Goal: Find specific page/section: Find specific page/section

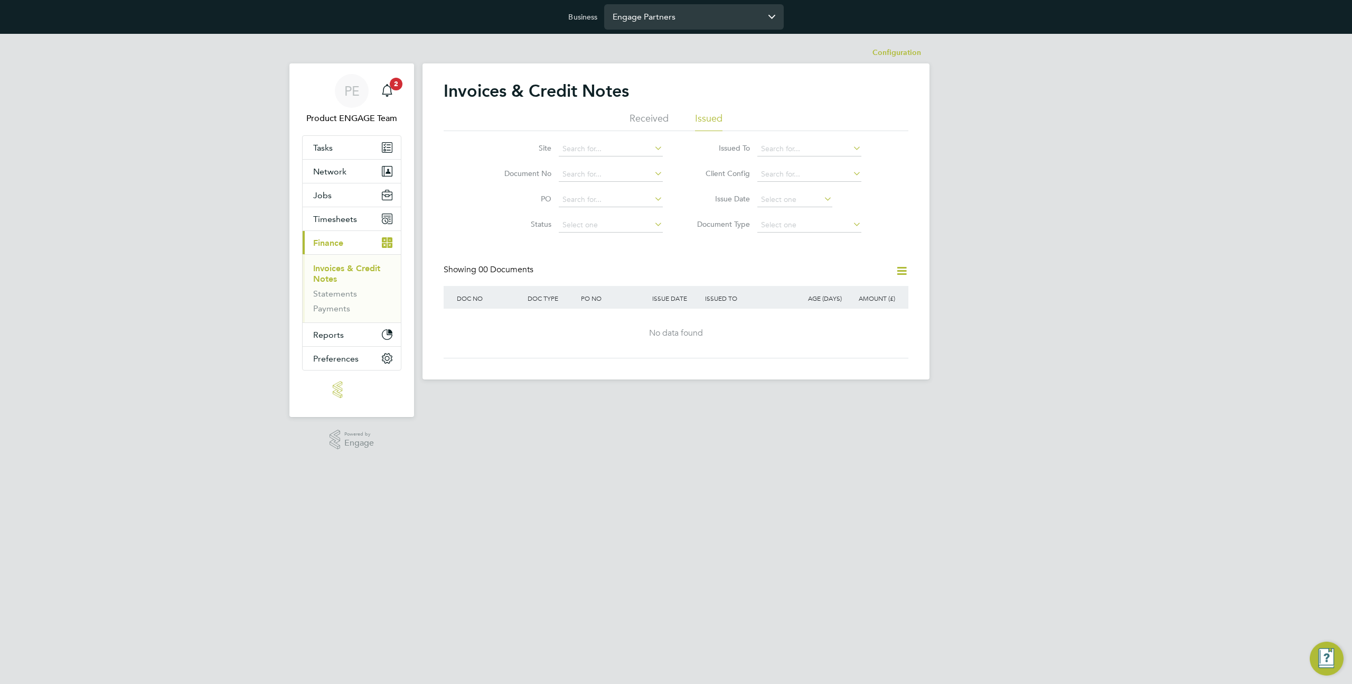
click at [647, 17] on input "Engage Partners" at bounding box center [694, 16] width 180 height 25
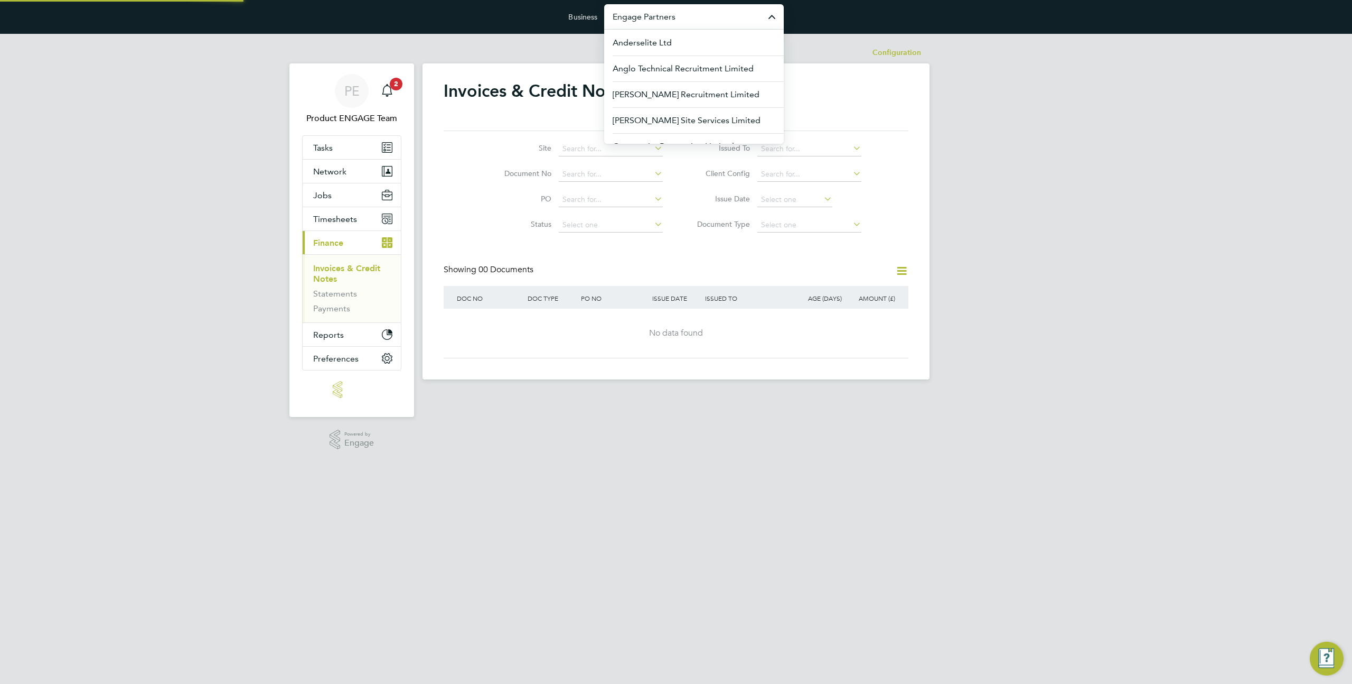
click at [647, 17] on input "Engage Partners" at bounding box center [694, 16] width 180 height 25
click at [347, 172] on button "Network" at bounding box center [352, 171] width 98 height 23
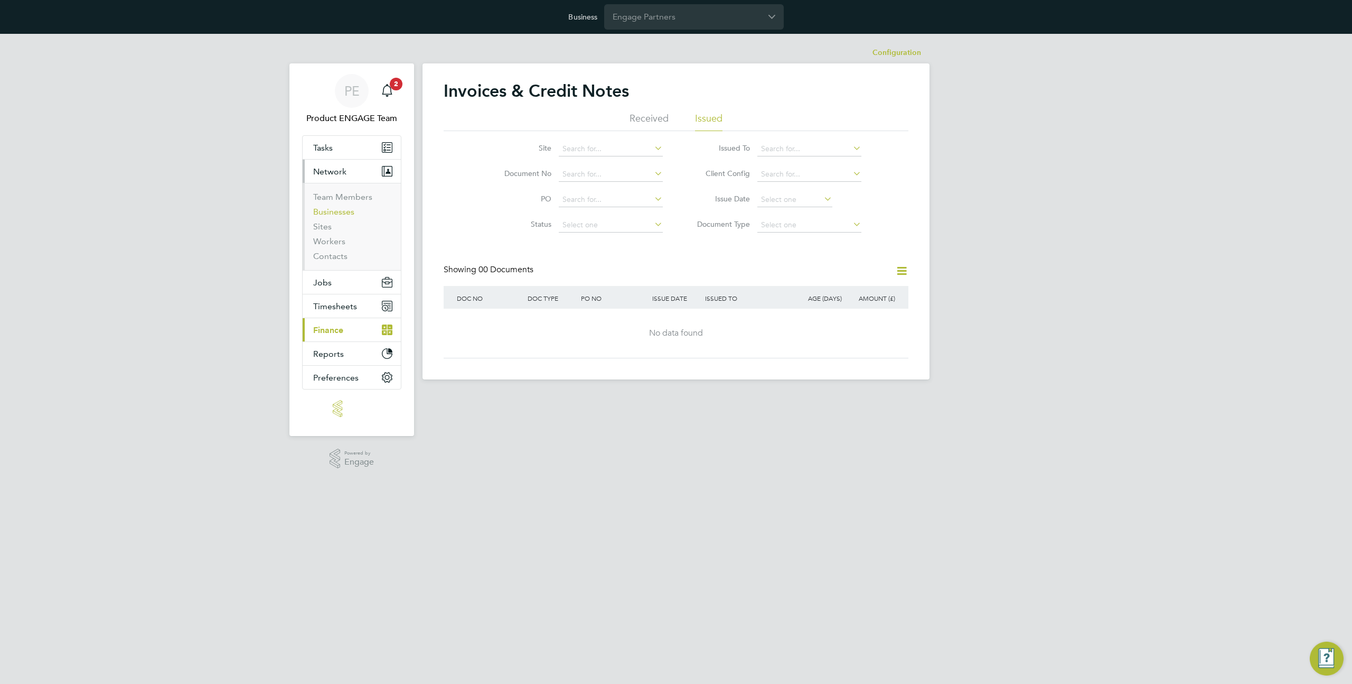
click at [342, 214] on link "Businesses" at bounding box center [333, 212] width 41 height 10
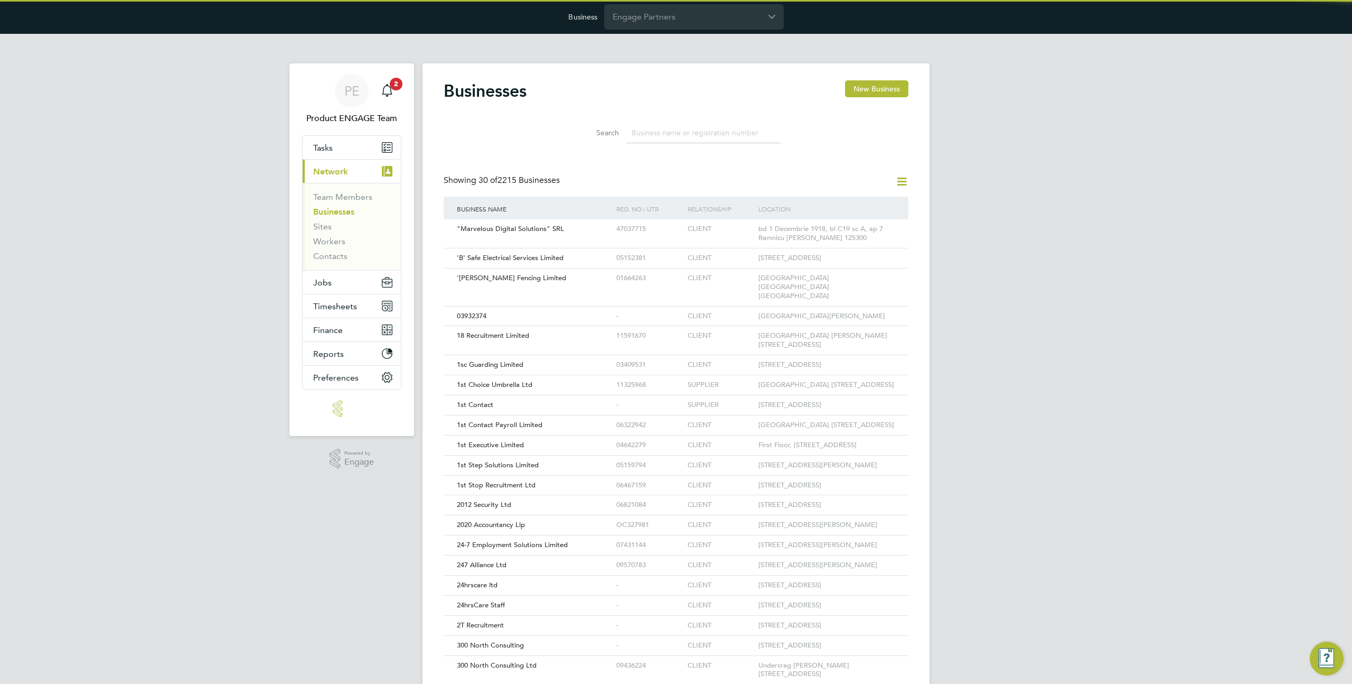
click at [652, 127] on input at bounding box center [703, 133] width 154 height 21
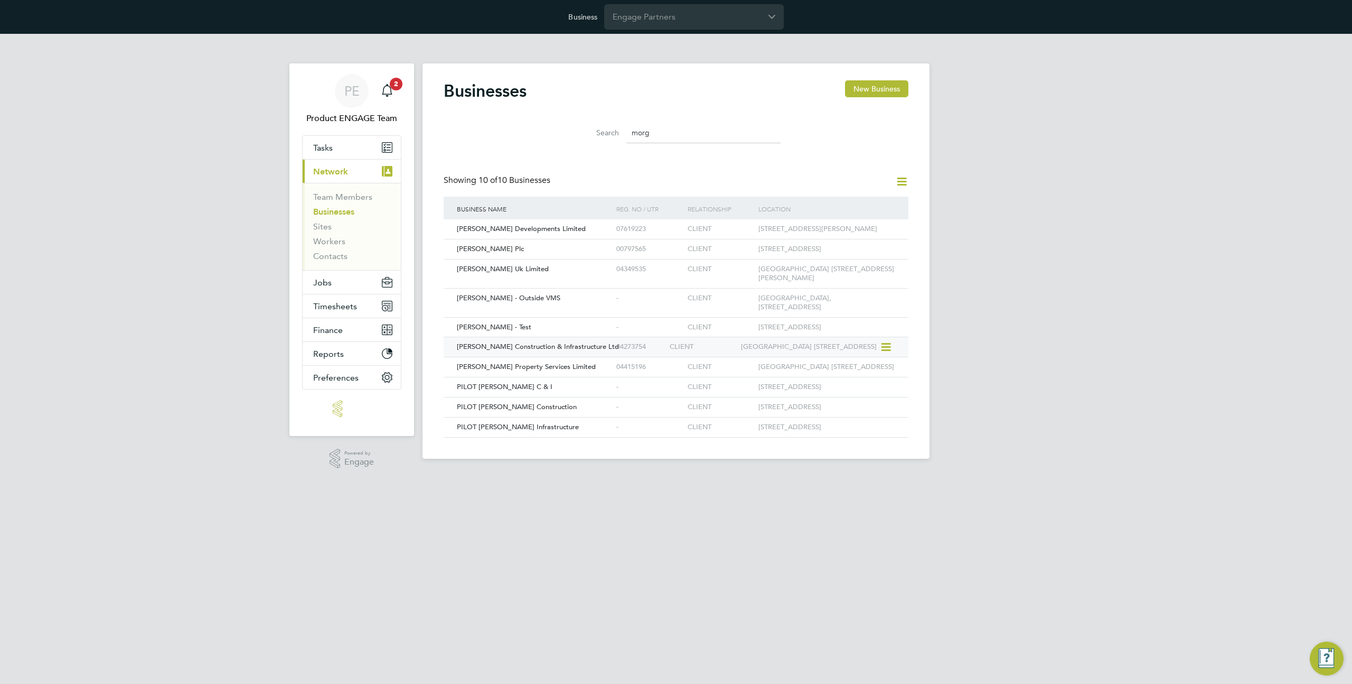
type input "morg"
click at [540, 357] on div "[PERSON_NAME] Construction & Infrastructure Ltd 04273754 CLIENT [GEOGRAPHIC_DAT…" at bounding box center [676, 346] width 465 height 20
click at [658, 357] on div "04273754" at bounding box center [640, 347] width 53 height 20
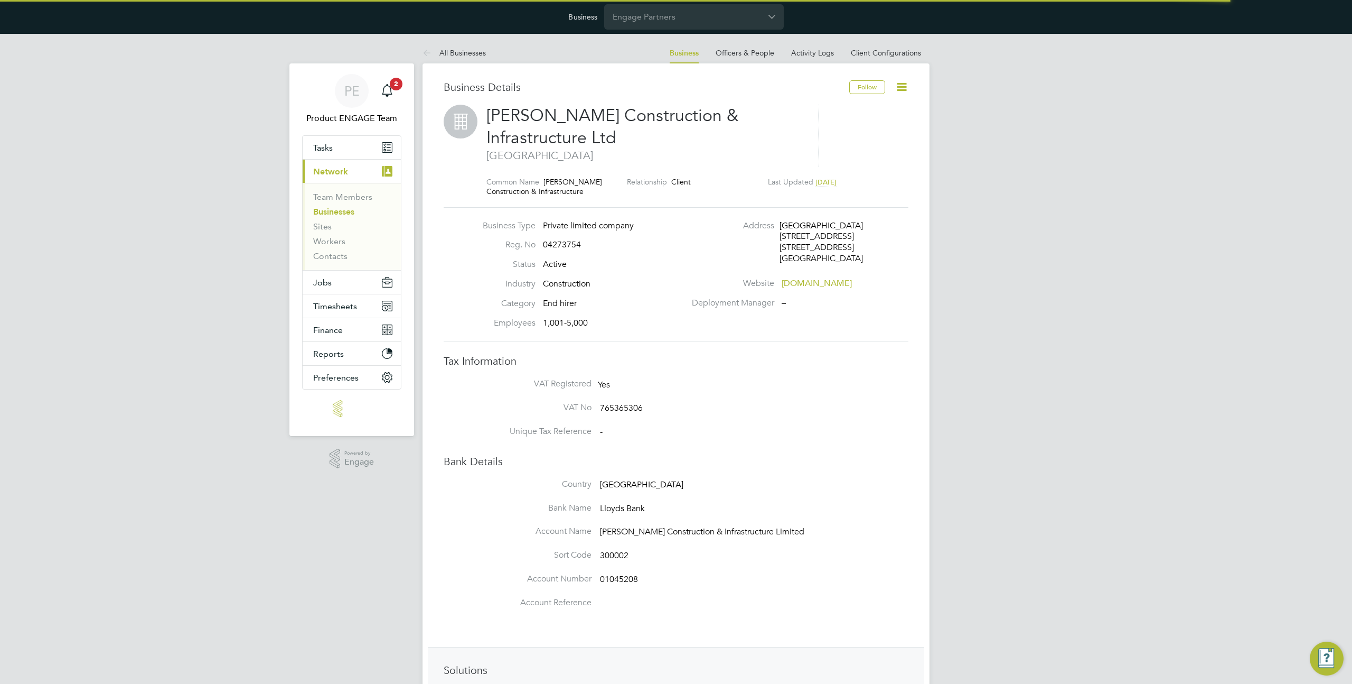
click at [898, 89] on icon at bounding box center [901, 86] width 13 height 13
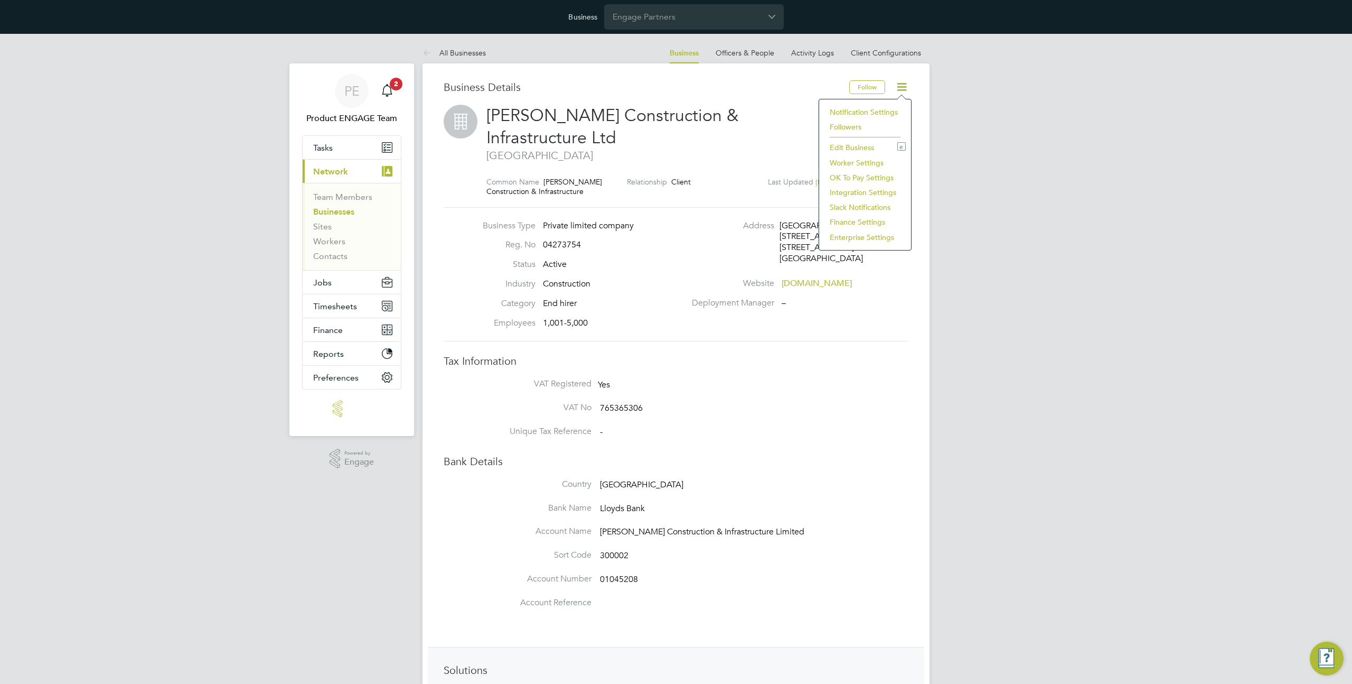
click at [848, 237] on li "Enterprise Settings" at bounding box center [865, 237] width 81 height 15
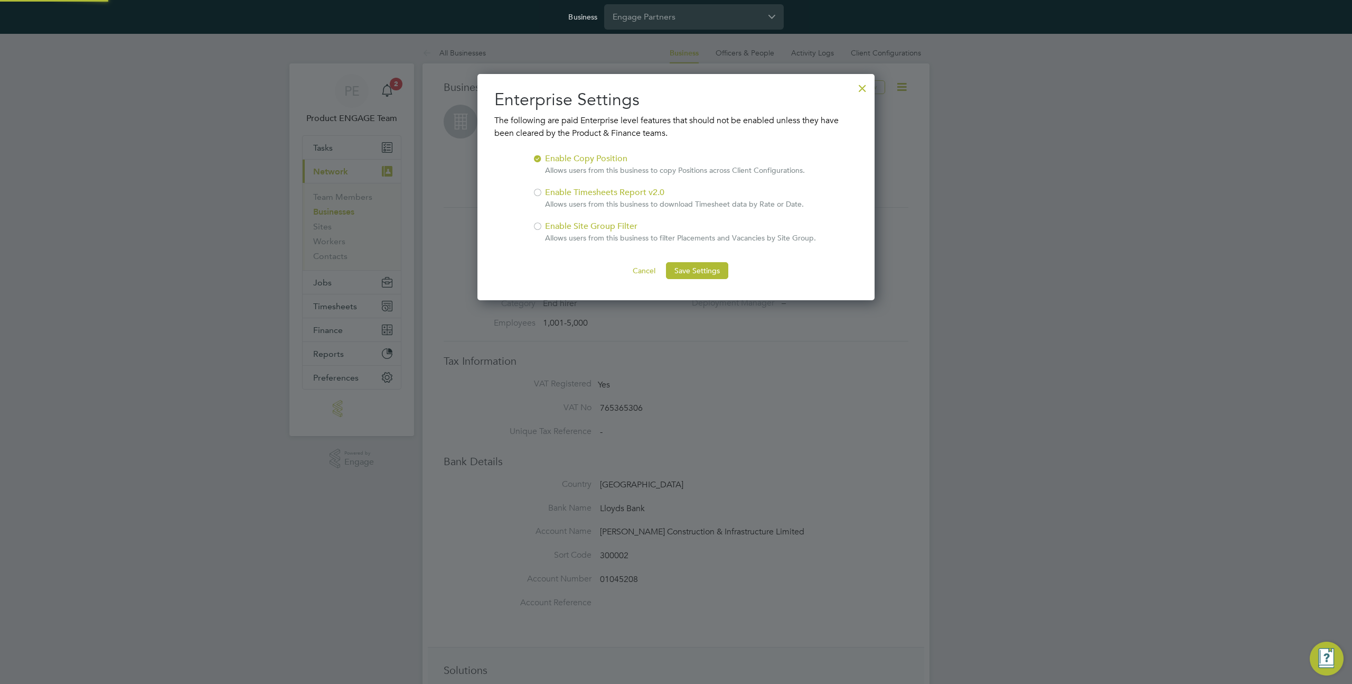
scroll to position [226, 398]
click at [862, 86] on div at bounding box center [862, 85] width 19 height 19
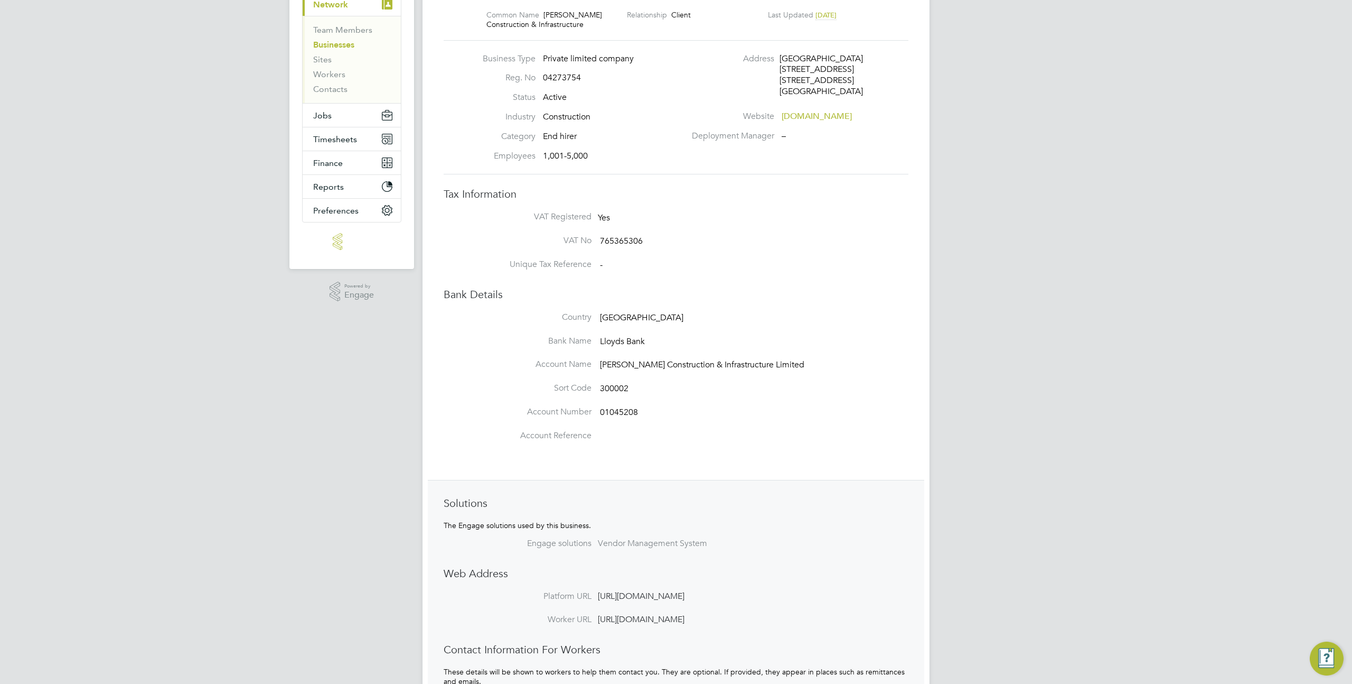
scroll to position [318, 0]
